Goal: Task Accomplishment & Management: Manage account settings

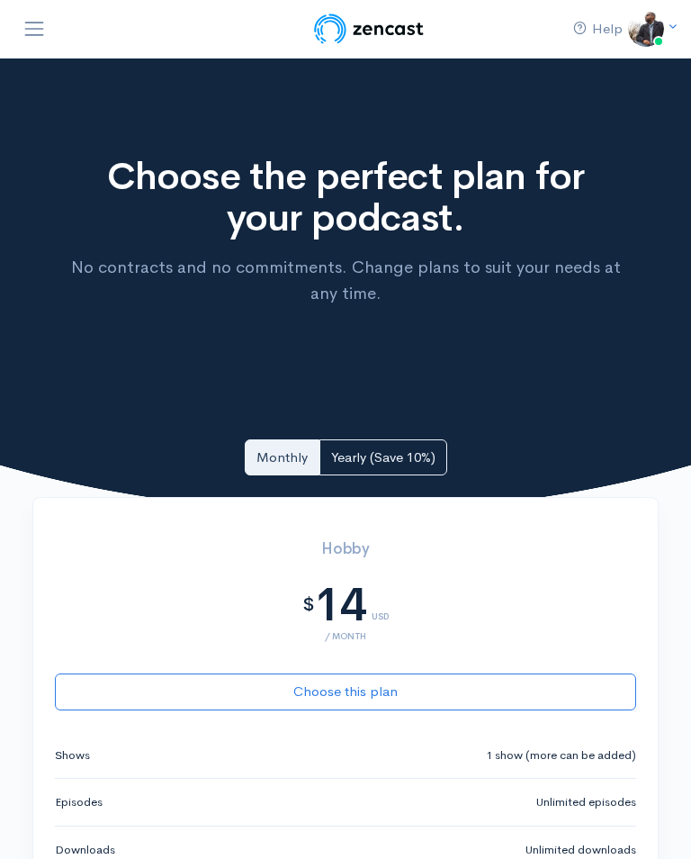
click at [662, 19] on img at bounding box center [646, 29] width 36 height 36
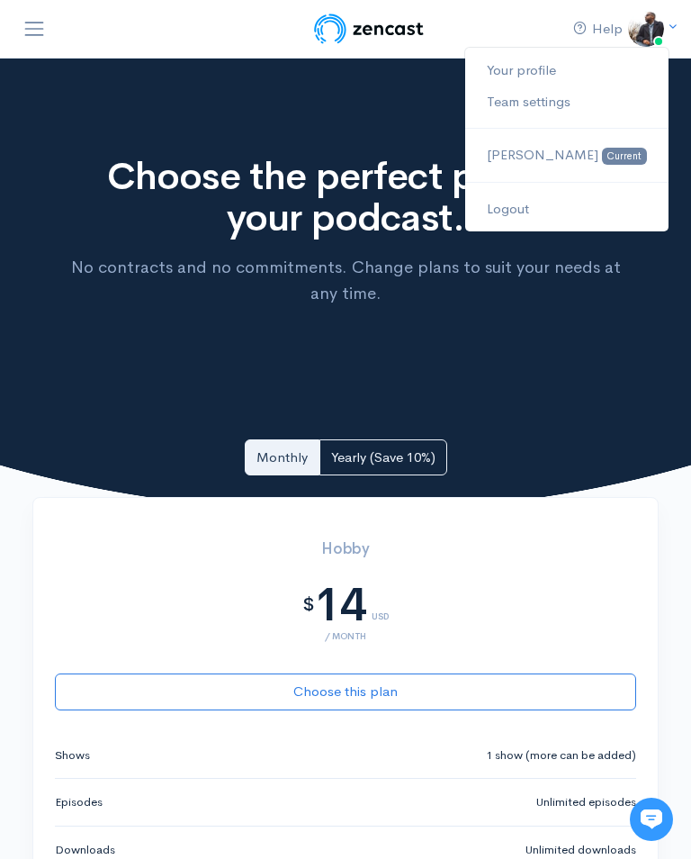
click at [572, 68] on link "Your profile" at bounding box center [566, 71] width 203 height 32
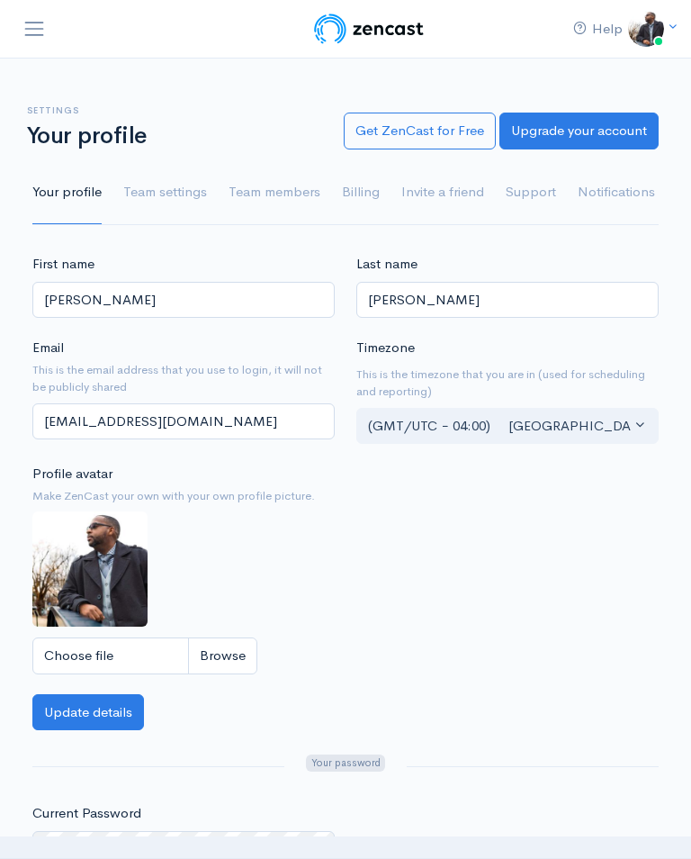
click at [371, 192] on link "Billing" at bounding box center [361, 192] width 38 height 65
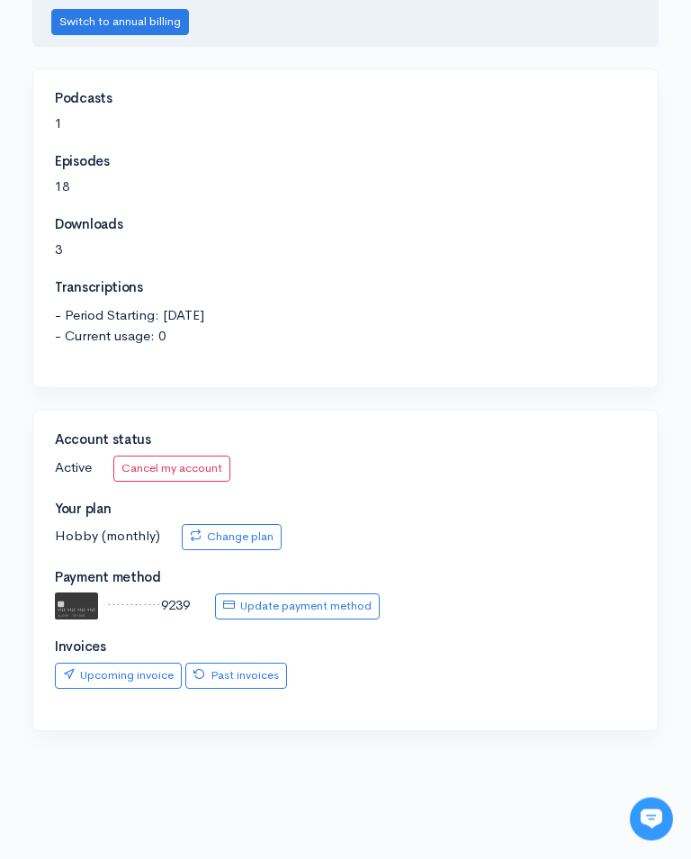
scroll to position [408, 0]
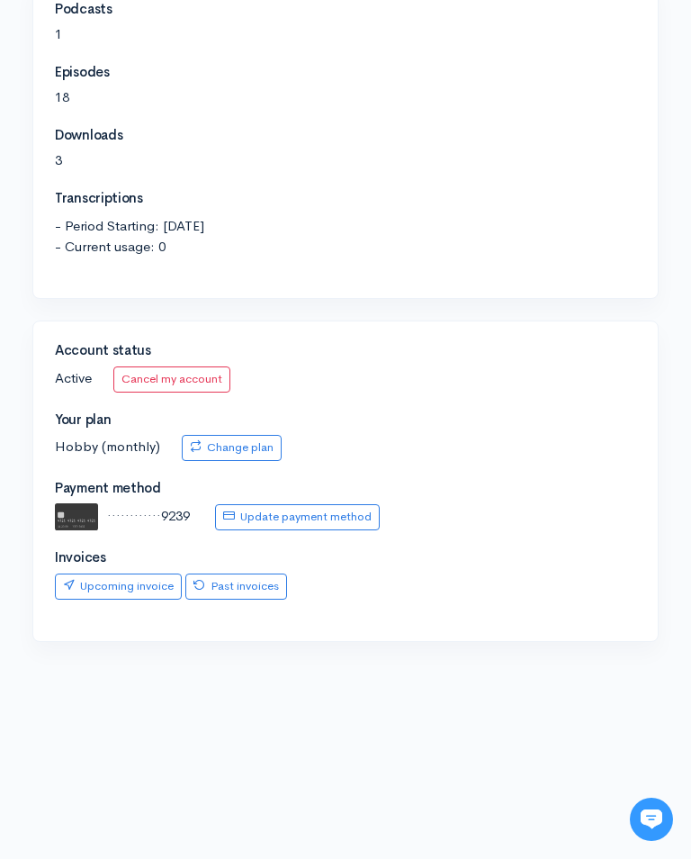
click at [206, 380] on link "Cancel my account" at bounding box center [171, 379] width 117 height 26
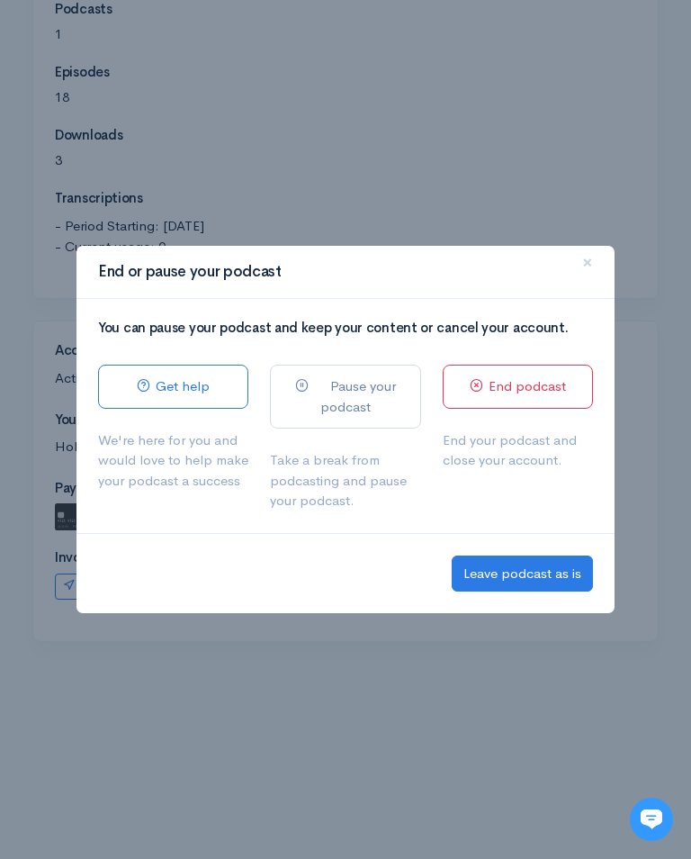
click at [555, 406] on link "End podcast" at bounding box center [518, 387] width 150 height 44
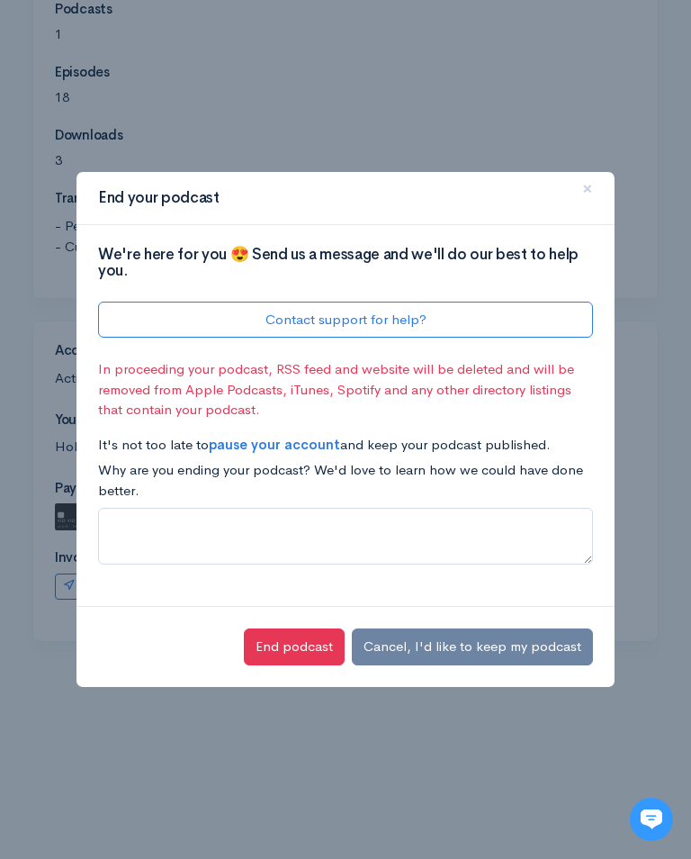
click at [302, 665] on button "End podcast" at bounding box center [294, 646] width 101 height 37
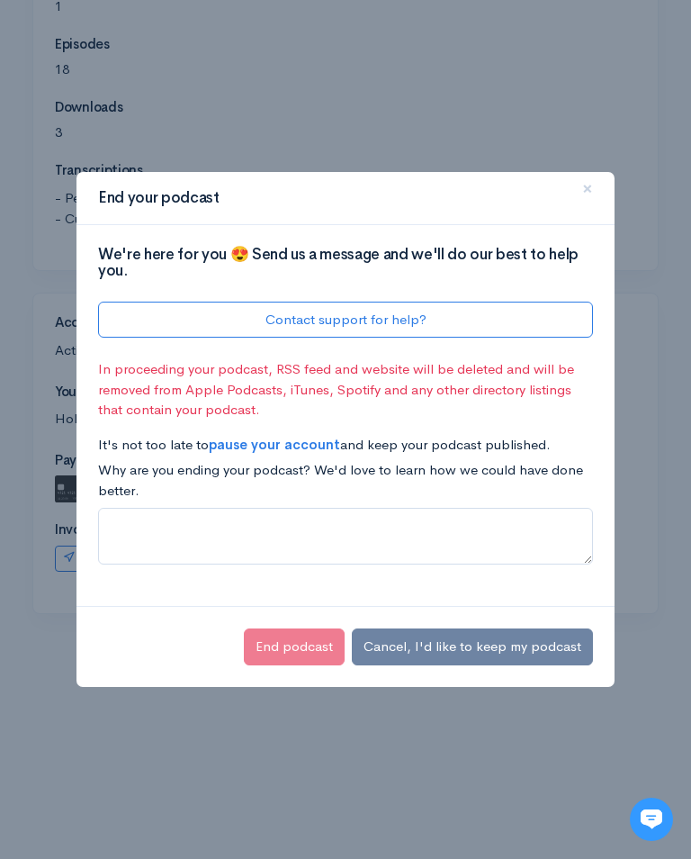
scroll to position [0, 0]
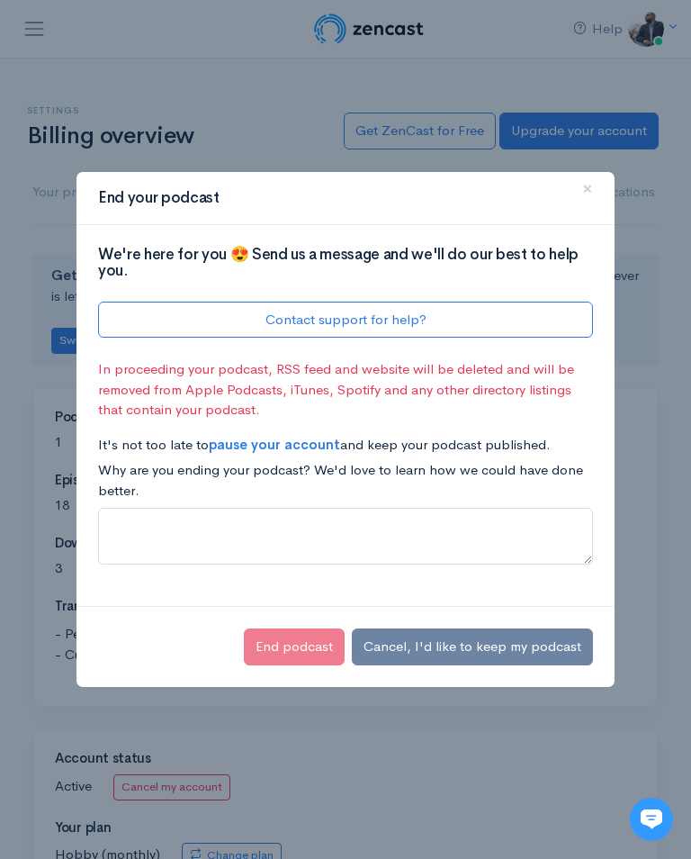
click at [597, 196] on button "×" at bounding box center [588, 190] width 54 height 50
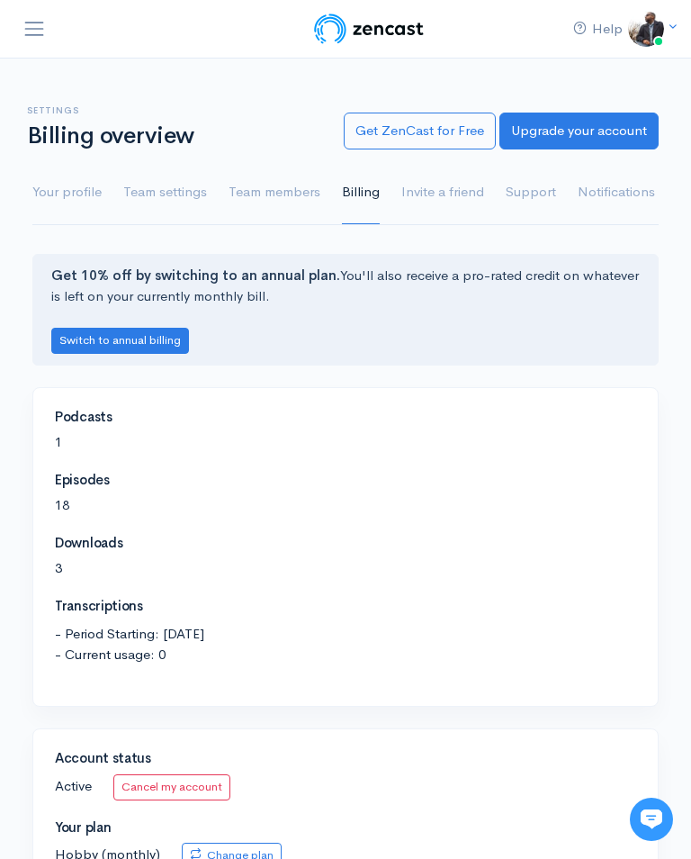
click at [688, 23] on nav "Help Notifications View all Your profile Team settings Fredrick Botten Current …" at bounding box center [345, 29] width 691 height 59
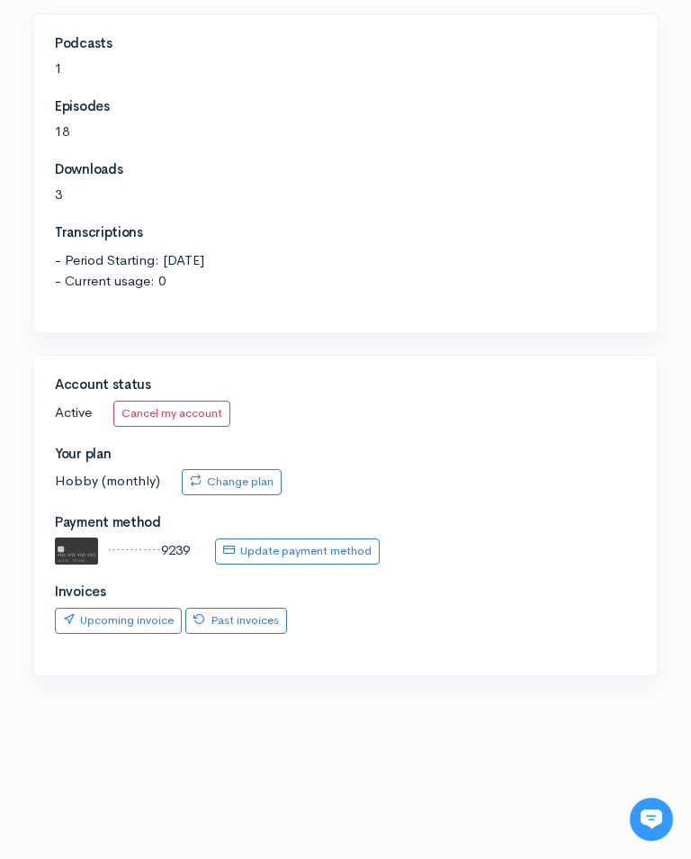
scroll to position [408, 0]
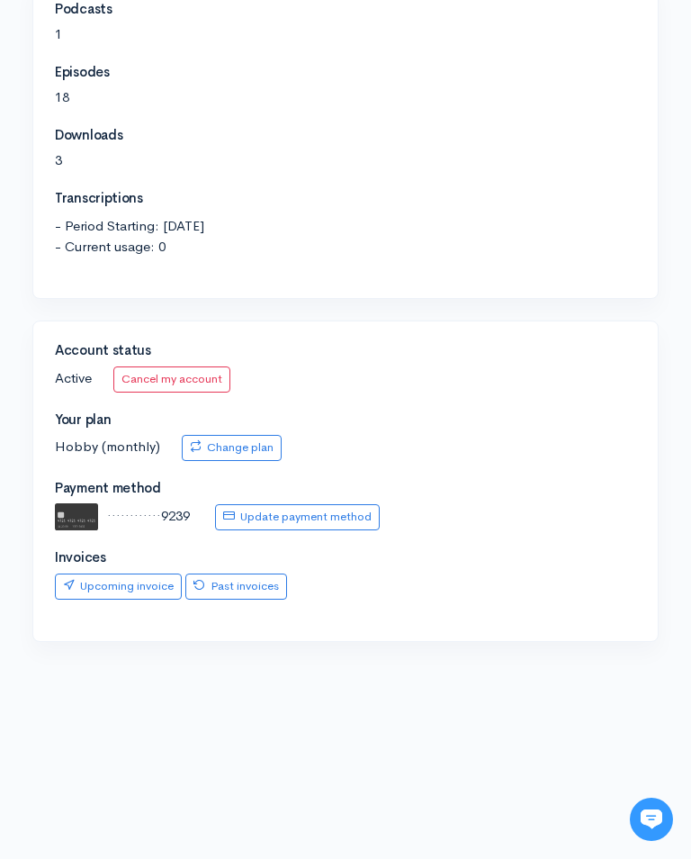
click at [95, 503] on img at bounding box center [76, 516] width 43 height 27
click at [126, 578] on link "Upcoming invoice" at bounding box center [118, 586] width 127 height 26
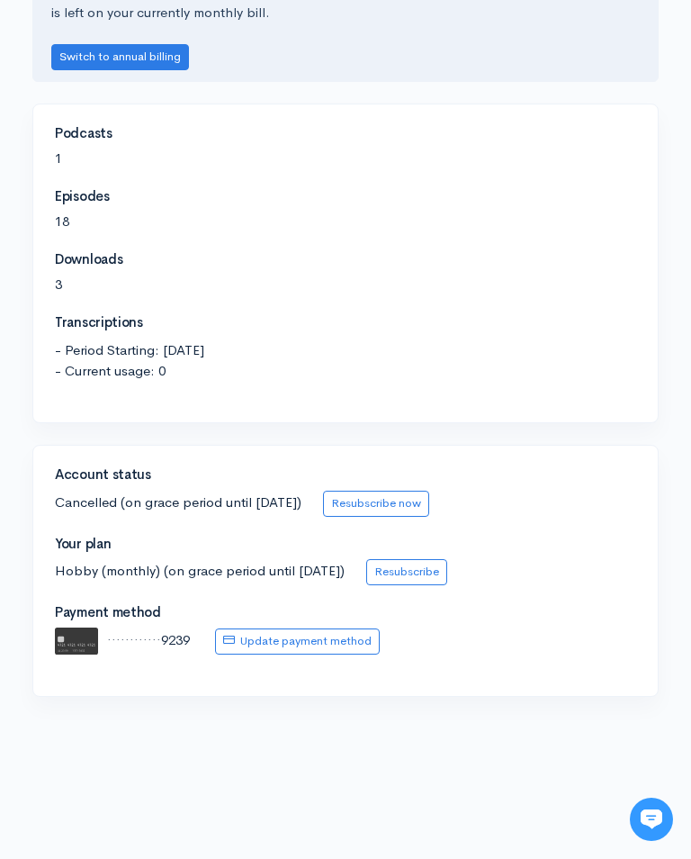
scroll to position [340, 0]
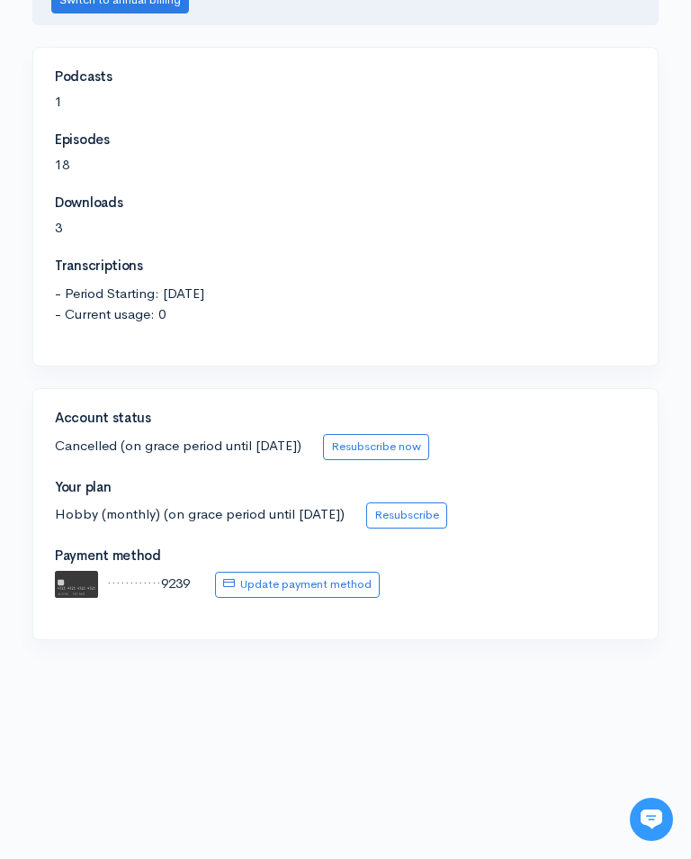
click at [76, 582] on img at bounding box center [76, 584] width 43 height 27
click at [266, 572] on link "Update payment method" at bounding box center [297, 585] width 165 height 26
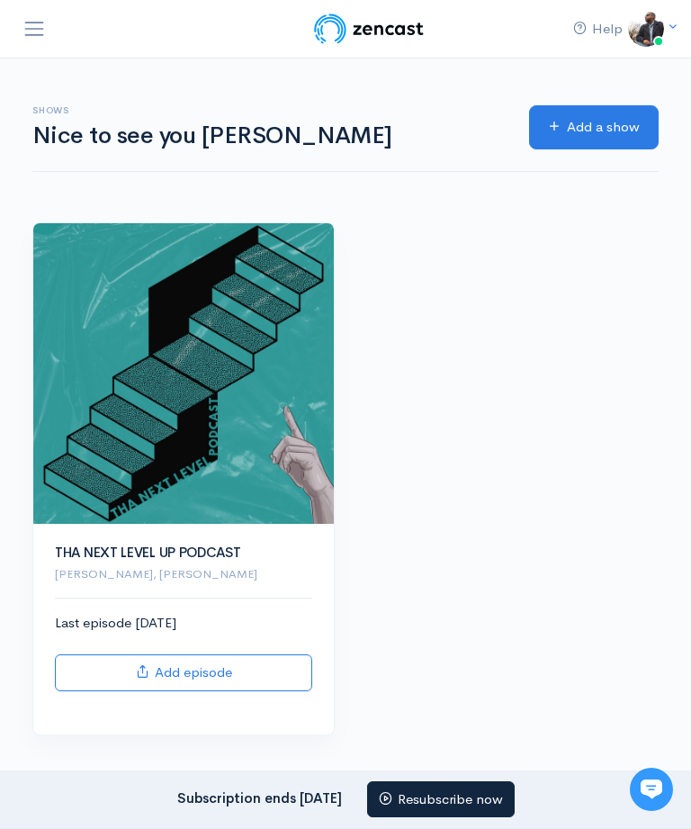
click at [662, 32] on img at bounding box center [646, 29] width 36 height 36
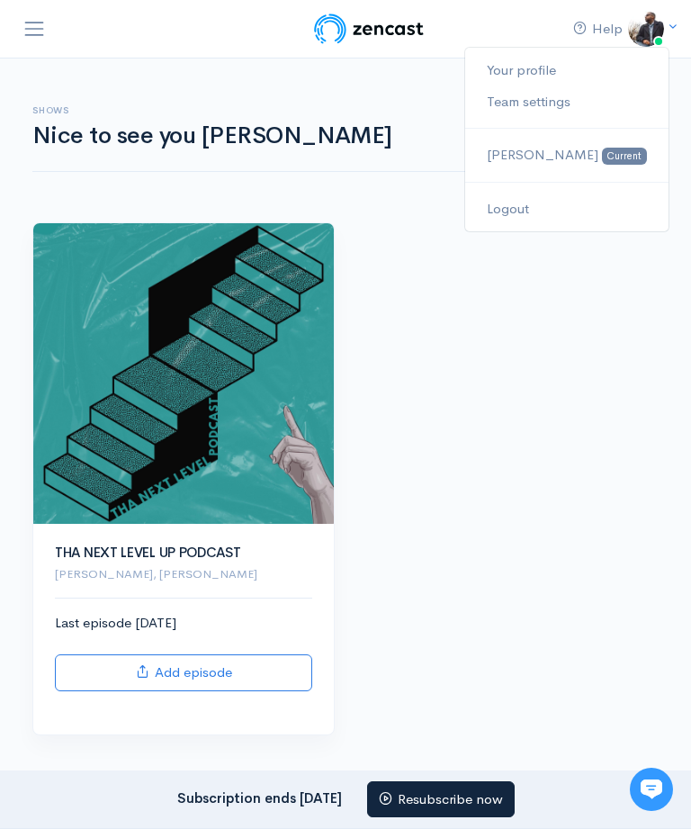
click at [559, 210] on link "Logout" at bounding box center [566, 210] width 203 height 32
